Goal: Information Seeking & Learning: Learn about a topic

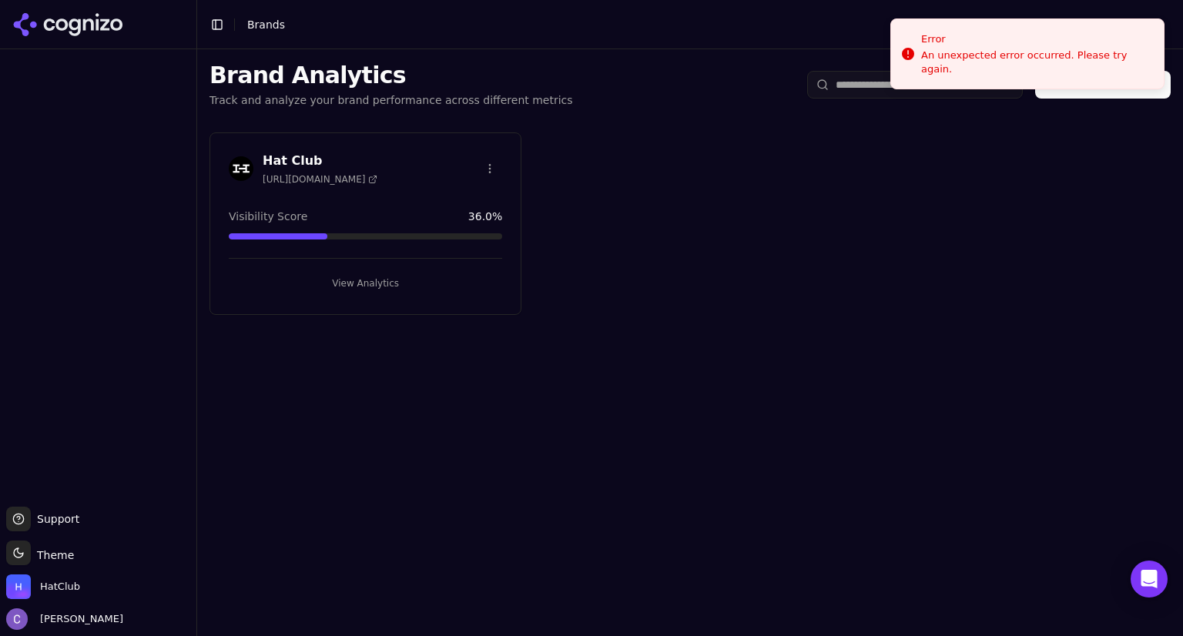
click at [460, 287] on button "View Analytics" at bounding box center [365, 283] width 273 height 25
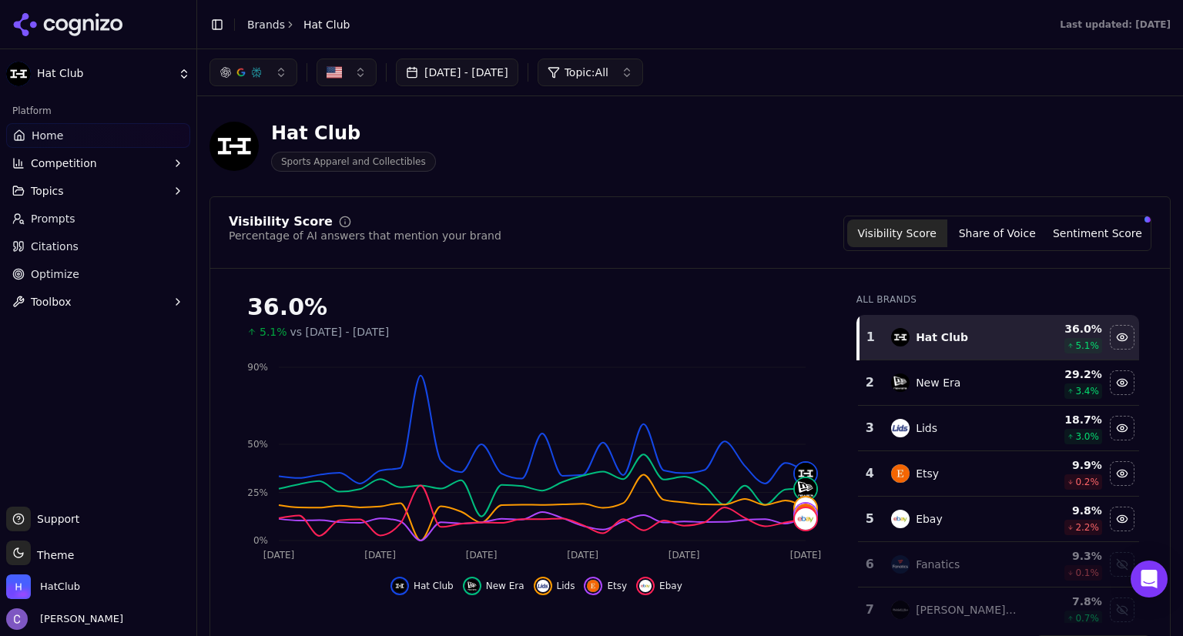
click at [59, 198] on span "Topics" at bounding box center [47, 190] width 33 height 15
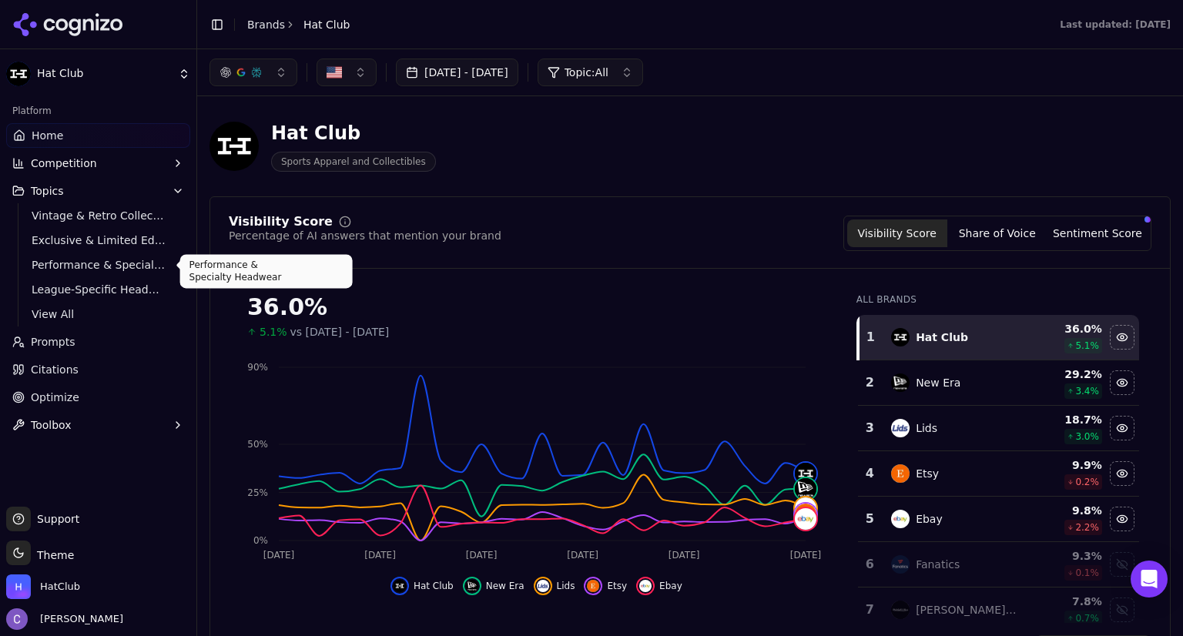
click at [83, 270] on span "Performance & Specialty Headwear" at bounding box center [99, 264] width 134 height 15
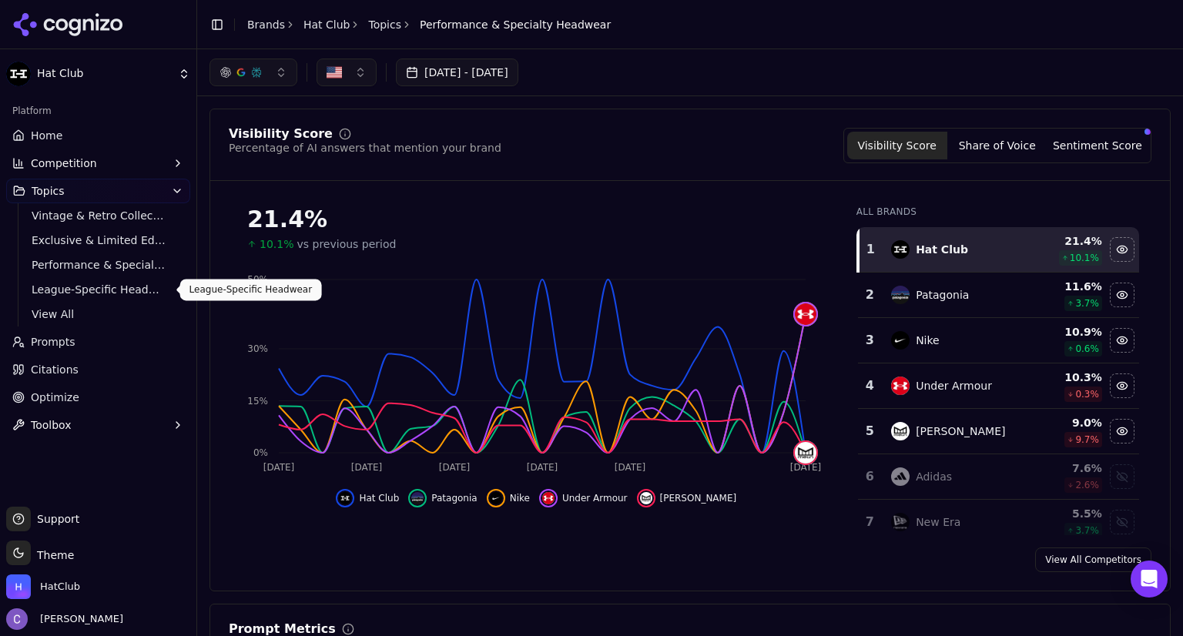
click at [108, 289] on span "League-Specific Headwear" at bounding box center [99, 289] width 134 height 15
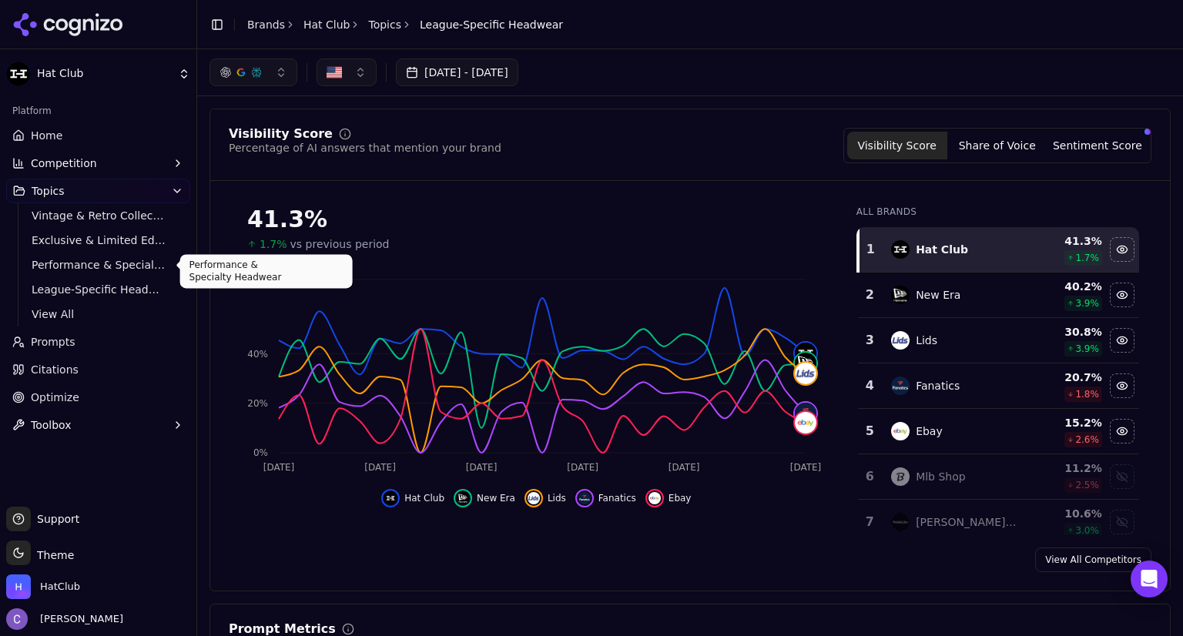
click at [85, 266] on span "Performance & Specialty Headwear" at bounding box center [99, 264] width 134 height 15
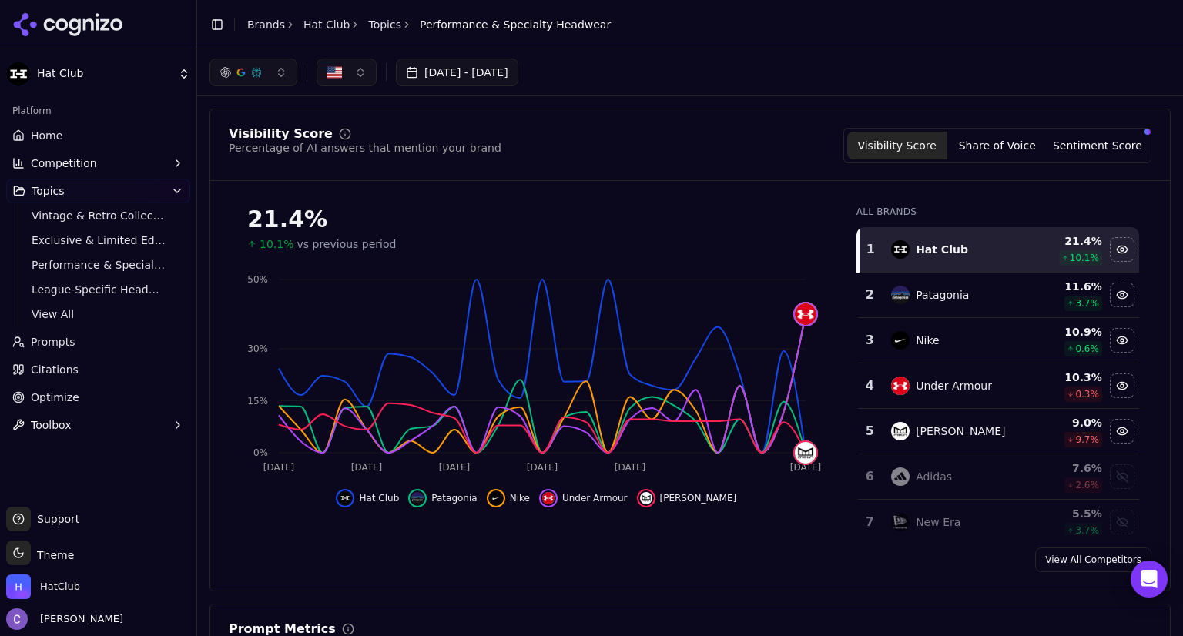
click at [59, 136] on link "Home" at bounding box center [98, 135] width 184 height 25
